Goal: Task Accomplishment & Management: Complete application form

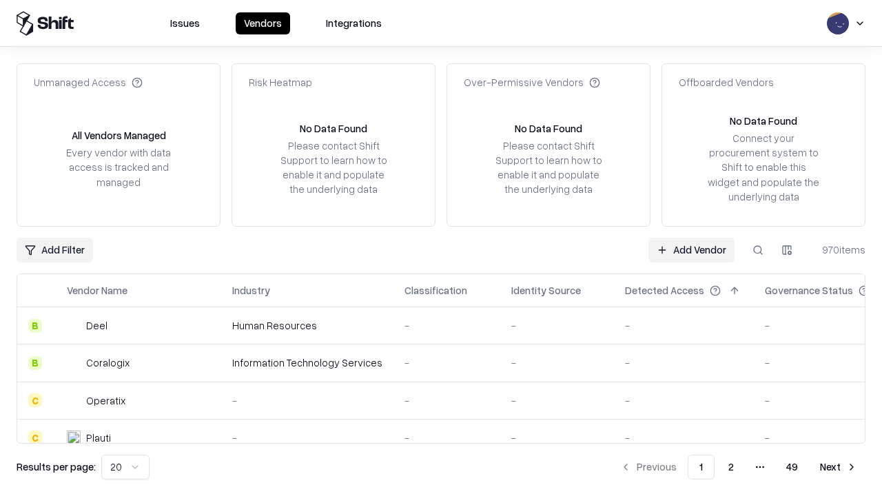
click at [691, 250] on link "Add Vendor" at bounding box center [692, 250] width 86 height 25
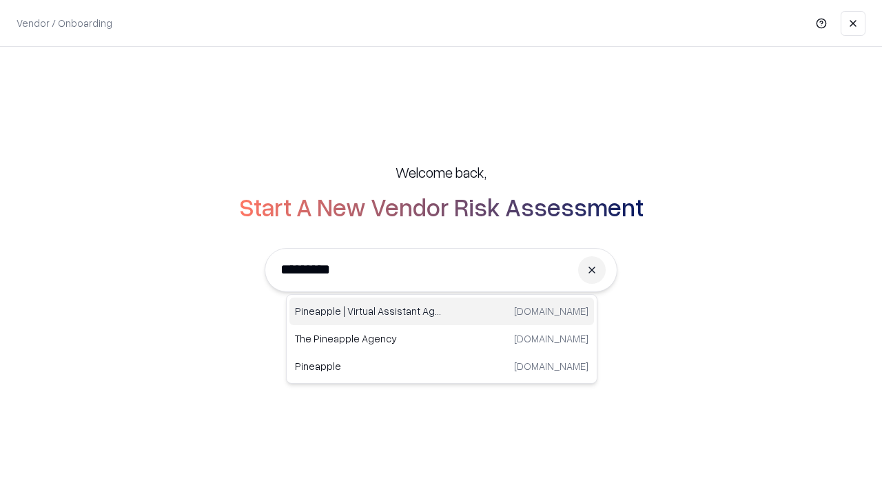
click at [442, 312] on div "Pineapple | Virtual Assistant Agency [DOMAIN_NAME]" at bounding box center [441, 312] width 305 height 28
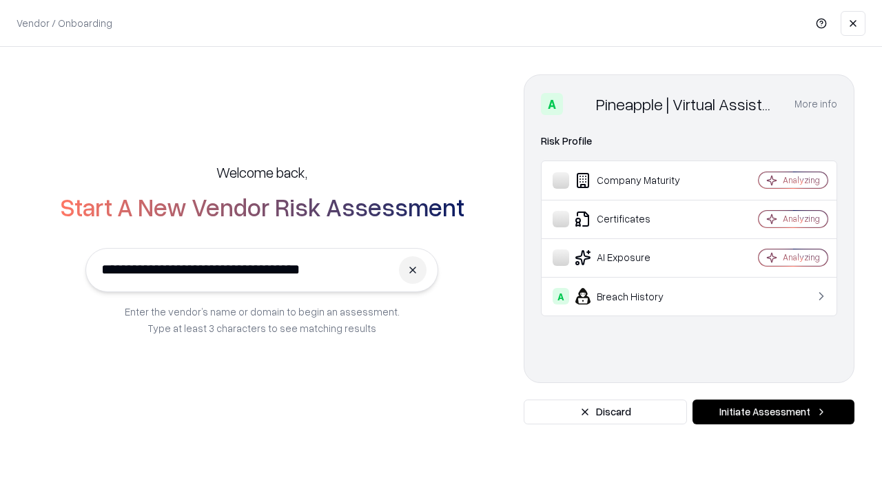
type input "**********"
click at [773, 412] on button "Initiate Assessment" at bounding box center [774, 412] width 162 height 25
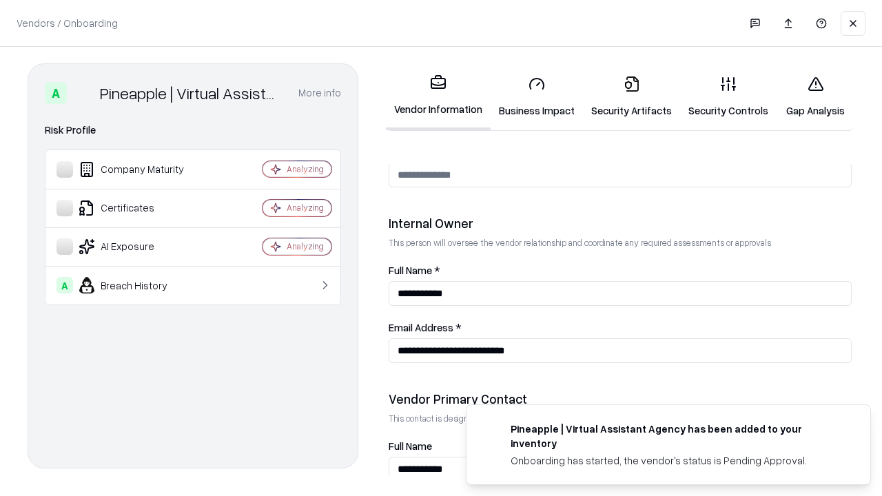
scroll to position [714, 0]
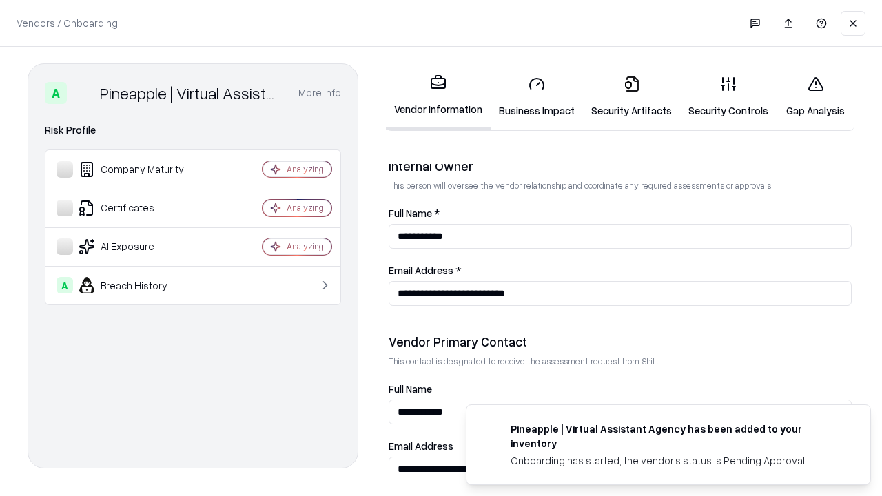
click at [631, 96] on link "Security Artifacts" at bounding box center [631, 97] width 97 height 64
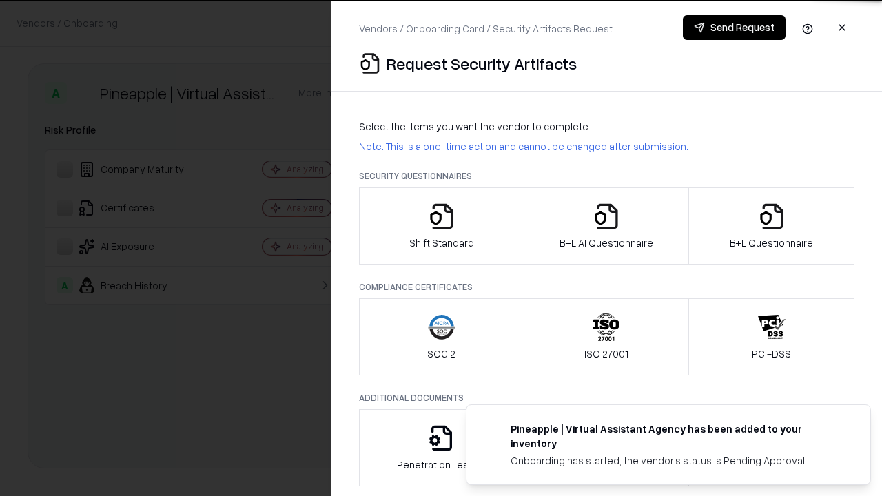
click at [771, 226] on icon "button" at bounding box center [772, 217] width 28 height 28
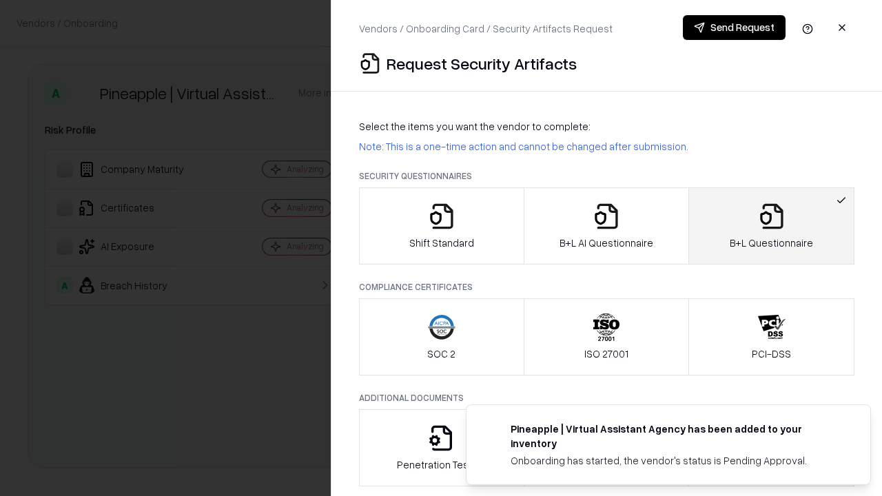
click at [606, 226] on icon "button" at bounding box center [607, 217] width 28 height 28
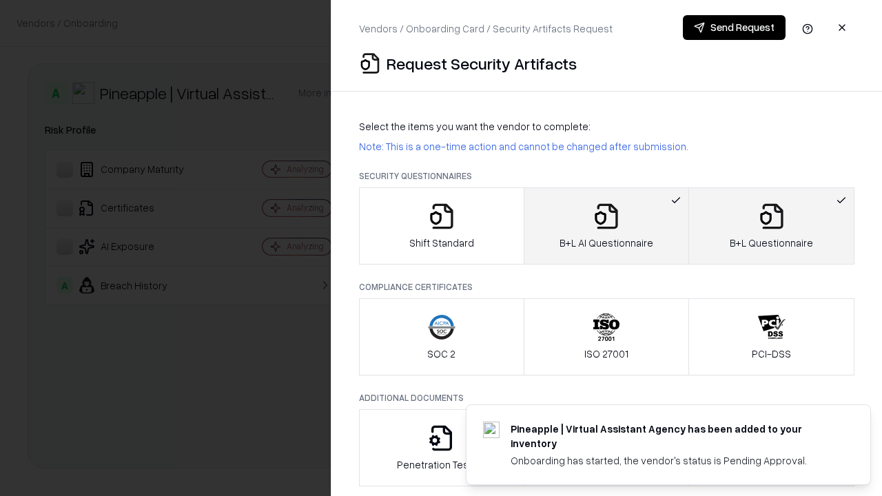
click at [734, 28] on button "Send Request" at bounding box center [734, 27] width 103 height 25
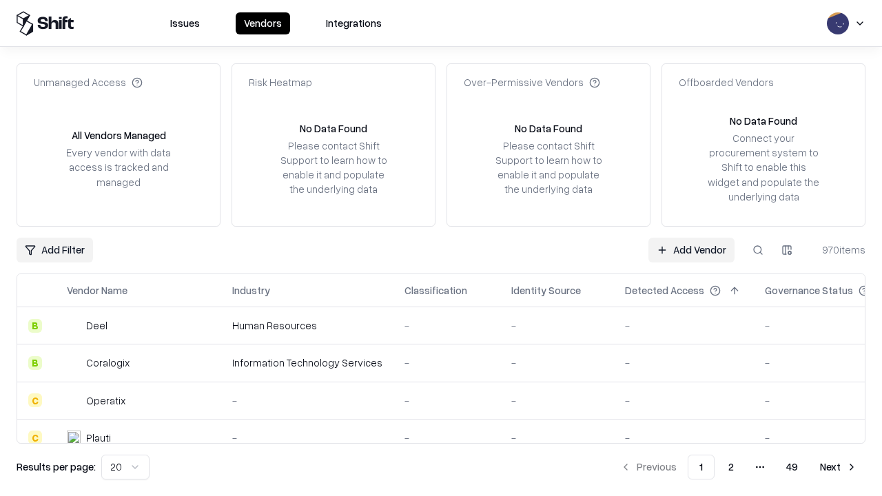
click at [758, 250] on button at bounding box center [758, 250] width 25 height 25
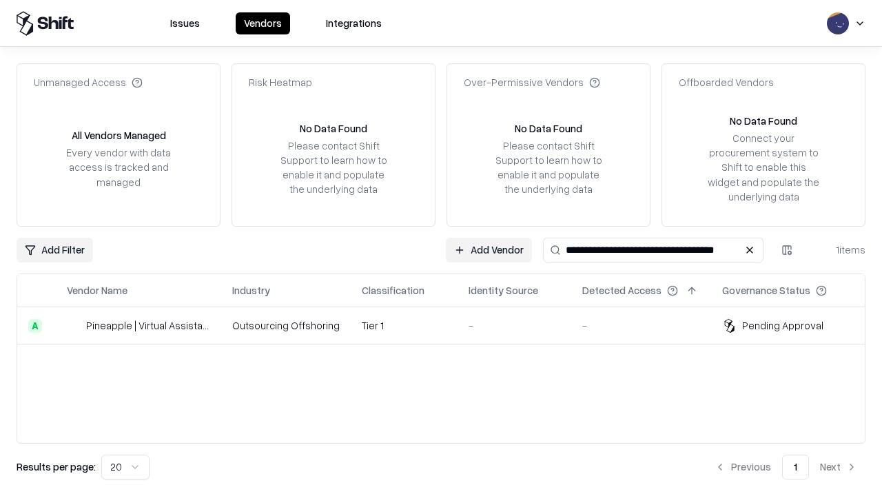
type input "**********"
click at [449, 325] on td "Tier 1" at bounding box center [404, 325] width 107 height 37
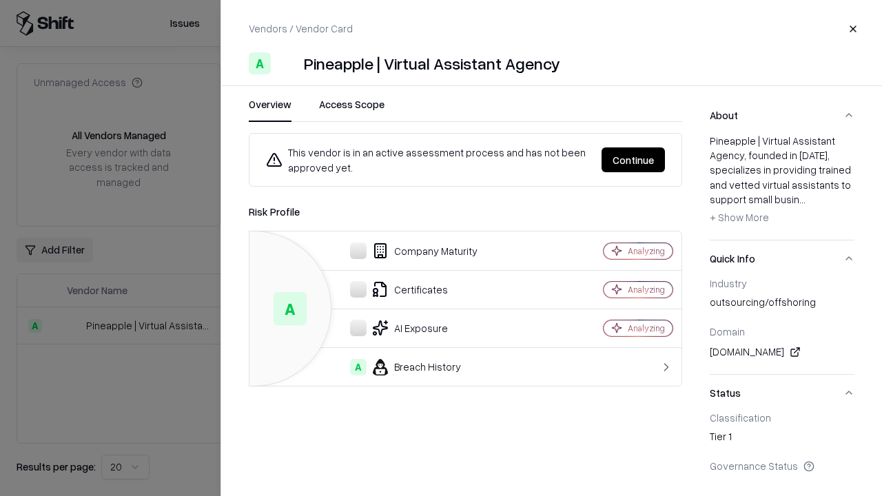
click at [633, 160] on button "Continue" at bounding box center [633, 159] width 63 height 25
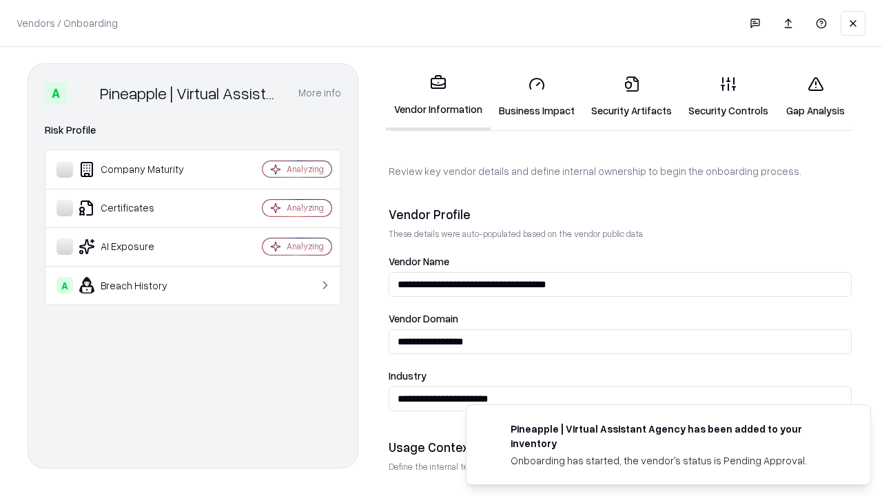
click at [631, 96] on link "Security Artifacts" at bounding box center [631, 97] width 97 height 64
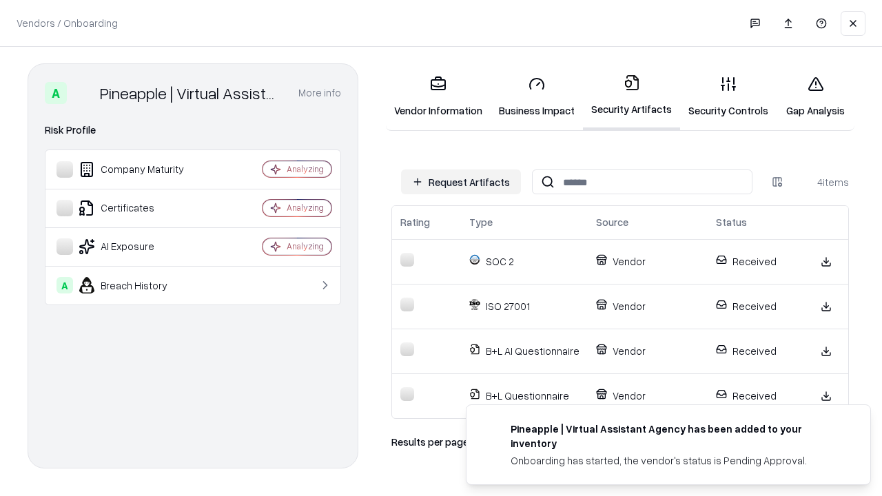
click at [815, 96] on link "Gap Analysis" at bounding box center [816, 97] width 78 height 64
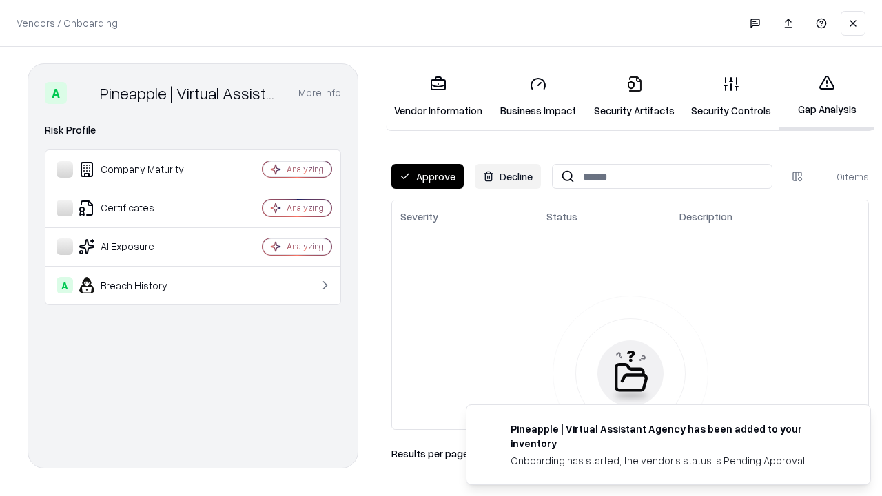
click at [427, 176] on button "Approve" at bounding box center [427, 176] width 72 height 25
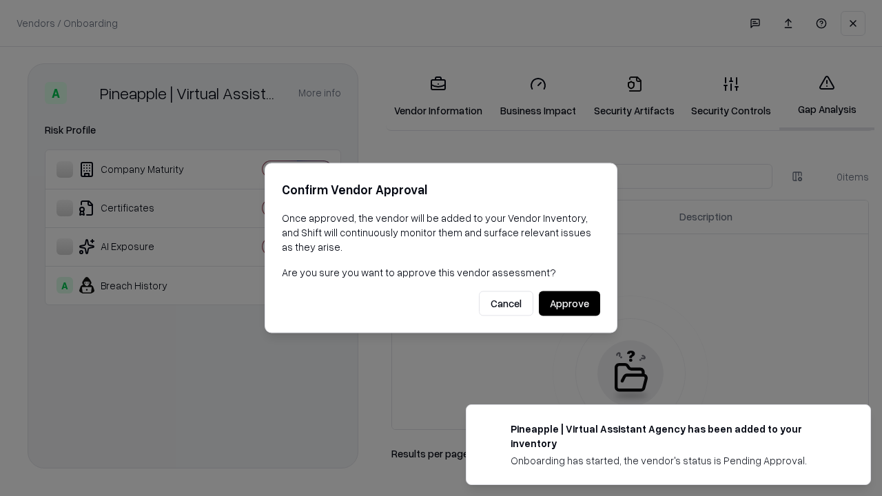
click at [569, 303] on button "Approve" at bounding box center [569, 304] width 61 height 25
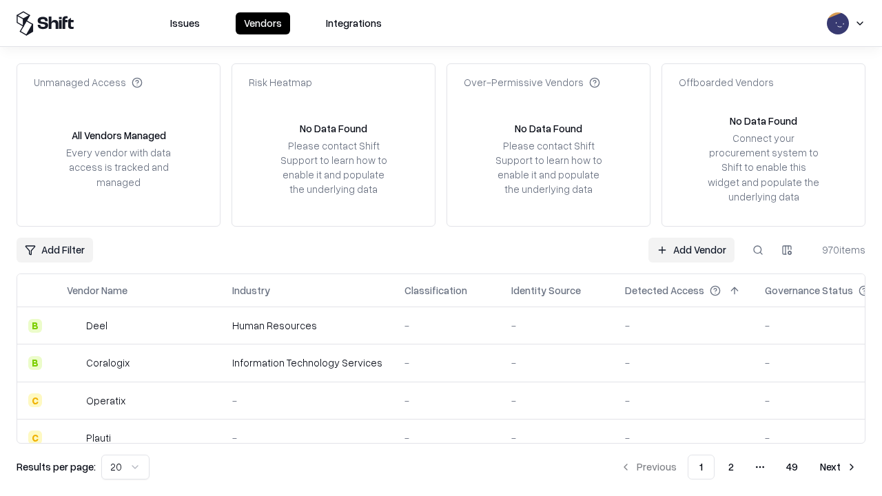
type input "**********"
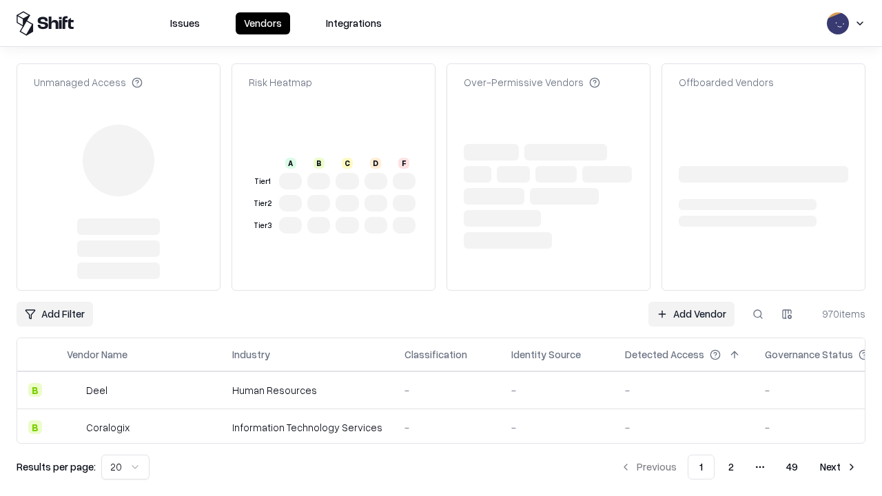
click at [691, 302] on link "Add Vendor" at bounding box center [692, 314] width 86 height 25
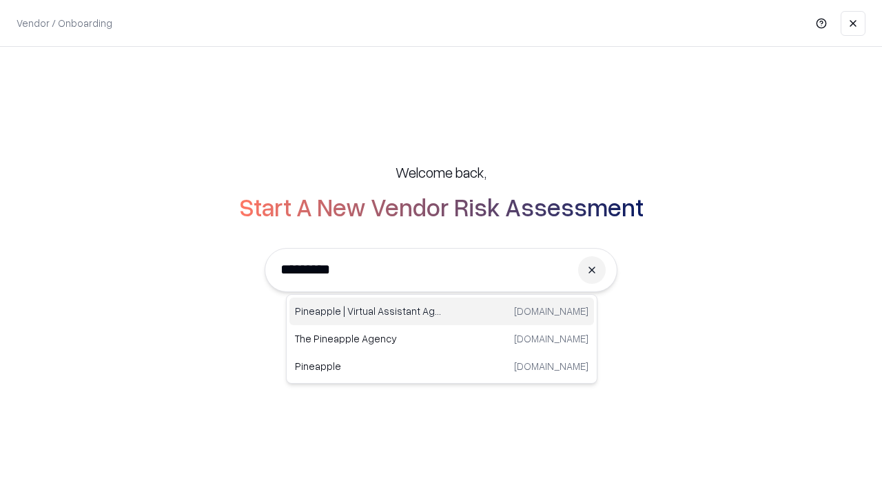
click at [442, 312] on div "Pineapple | Virtual Assistant Agency [DOMAIN_NAME]" at bounding box center [441, 312] width 305 height 28
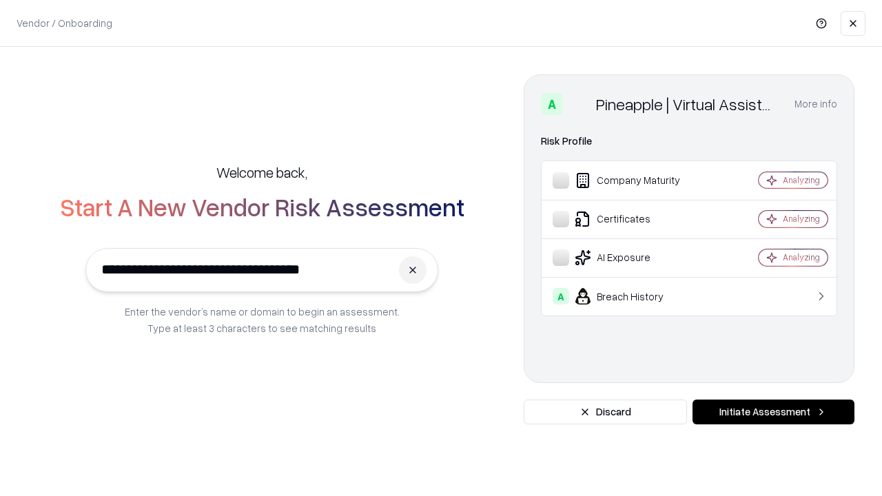
type input "**********"
click at [773, 412] on button "Initiate Assessment" at bounding box center [774, 412] width 162 height 25
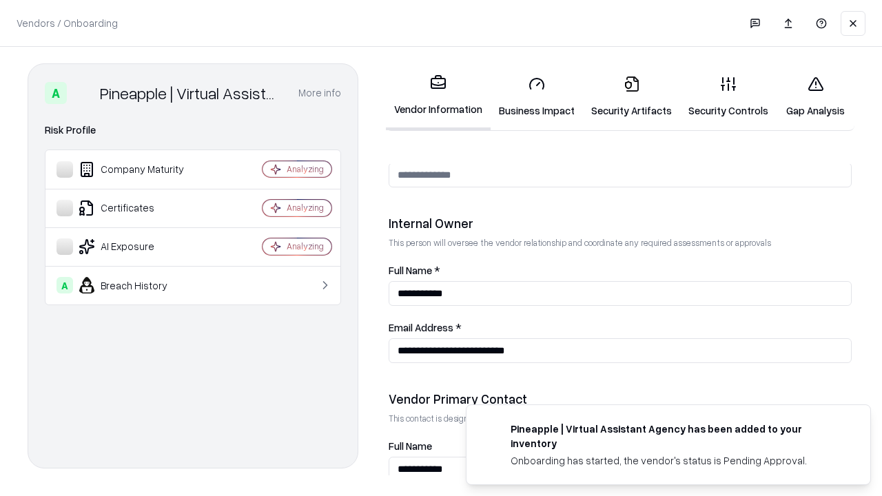
scroll to position [714, 0]
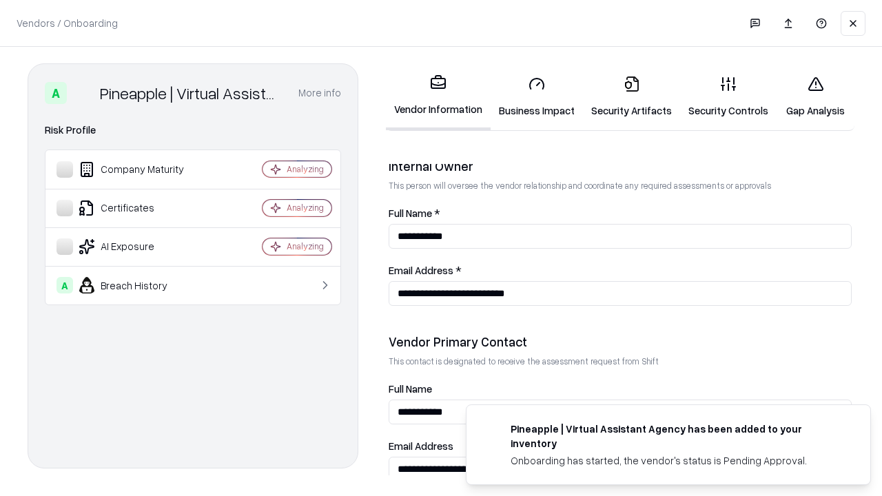
click at [815, 96] on link "Gap Analysis" at bounding box center [816, 97] width 78 height 64
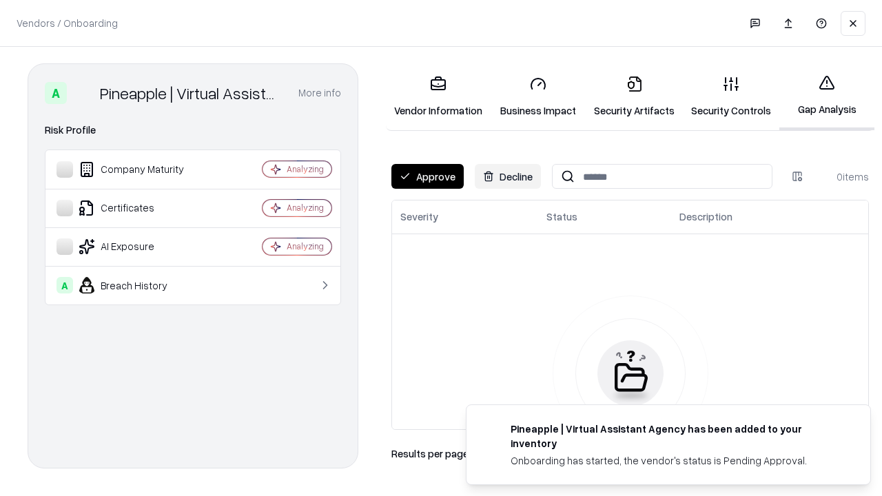
click at [427, 176] on button "Approve" at bounding box center [427, 176] width 72 height 25
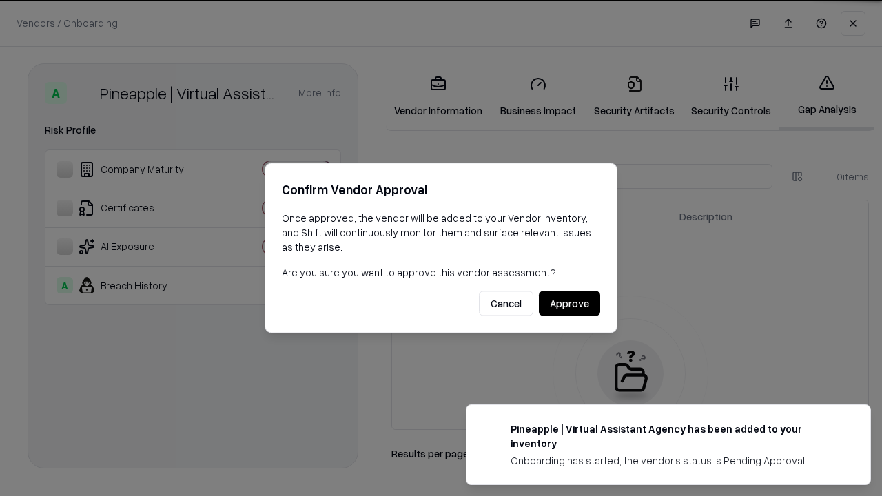
click at [569, 303] on button "Approve" at bounding box center [569, 304] width 61 height 25
